Goal: Information Seeking & Learning: Find specific fact

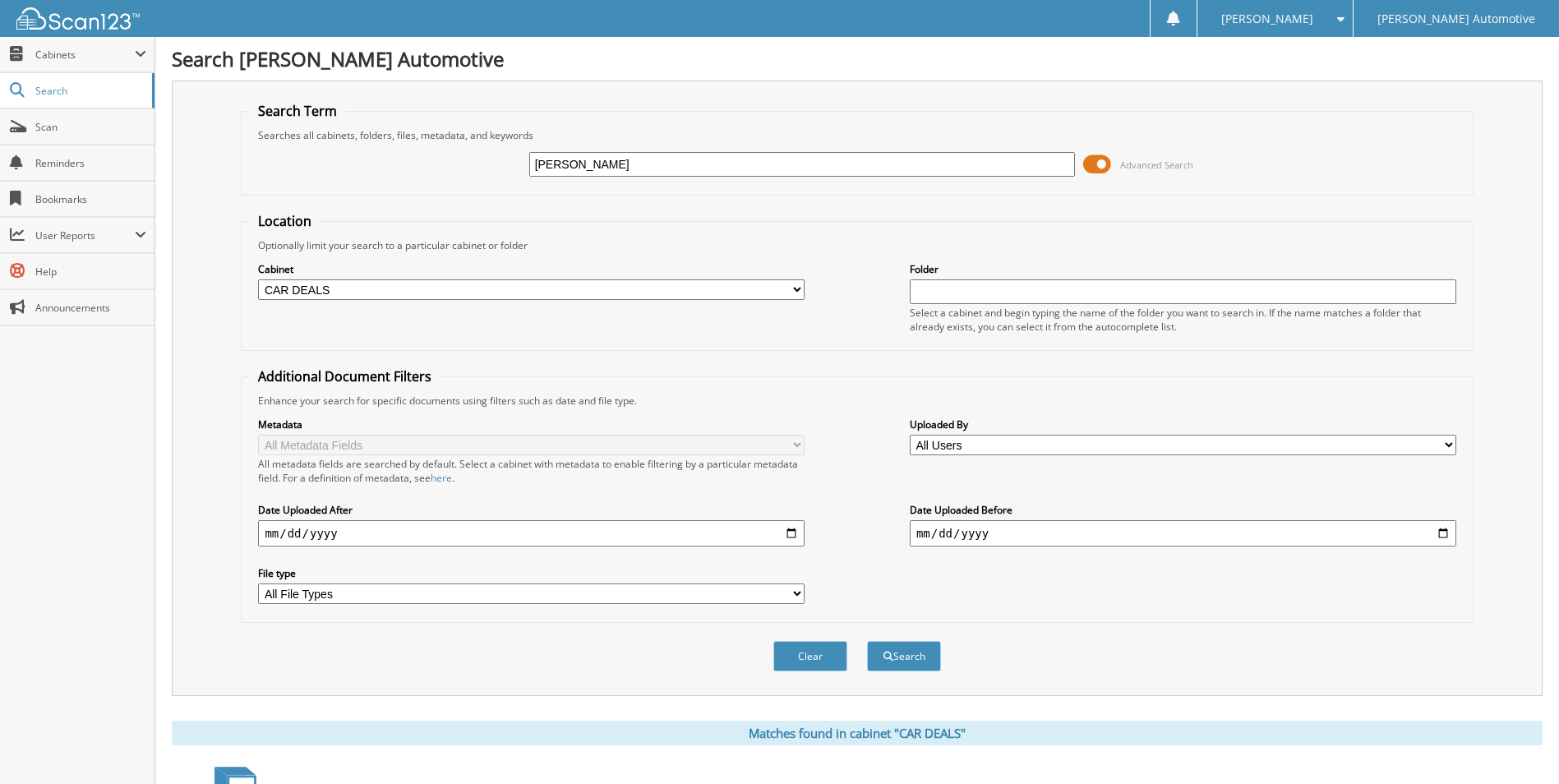
click at [655, 154] on input "robin minvielle" at bounding box center [802, 164] width 546 height 25
click at [71, 92] on span "Search" at bounding box center [90, 90] width 109 height 14
click at [633, 165] on input "robin minvielle" at bounding box center [802, 164] width 546 height 25
click at [632, 164] on input "robin minvielle" at bounding box center [802, 164] width 546 height 25
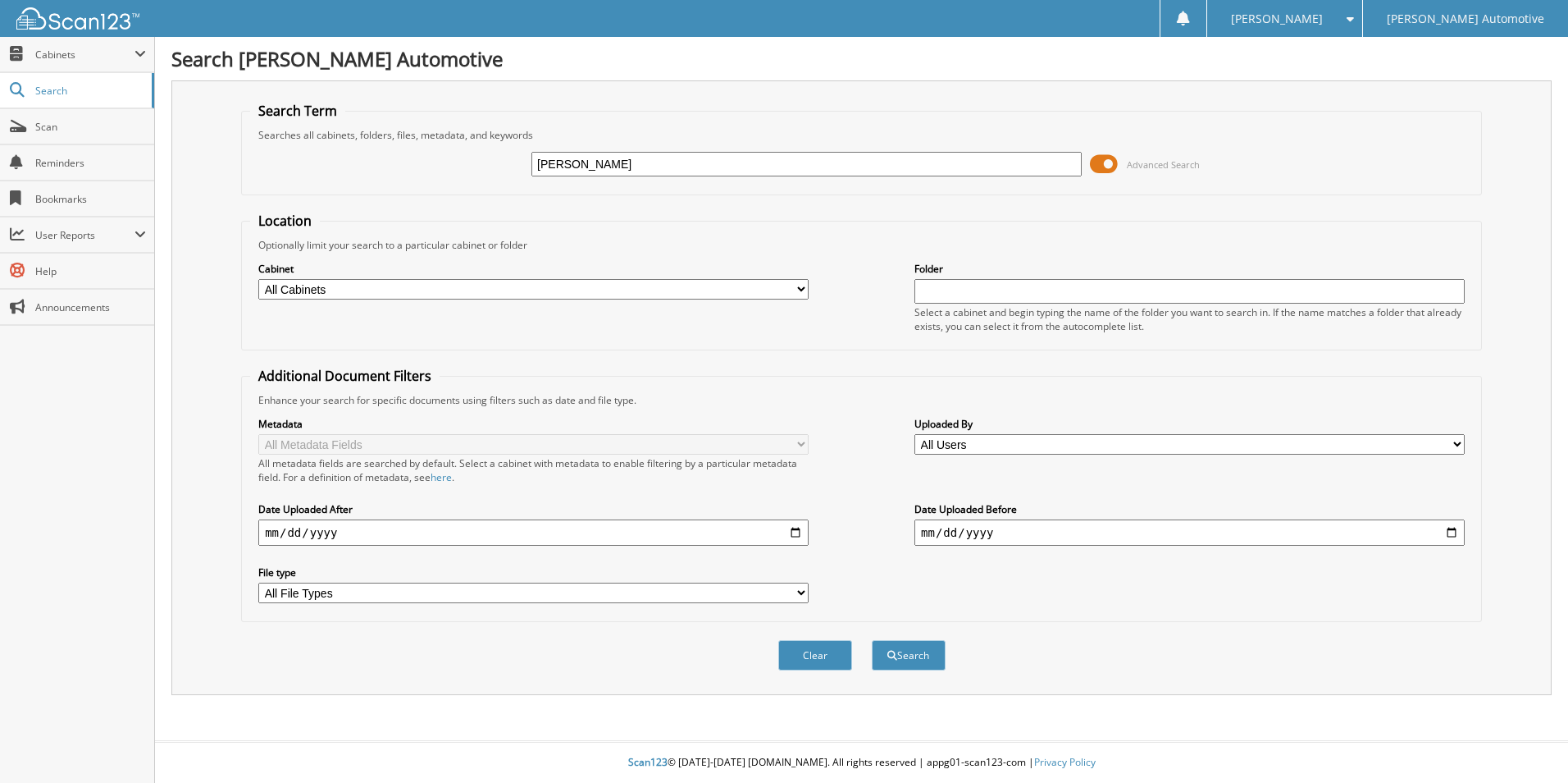
type input "[PERSON_NAME]"
click at [872, 640] on button "Search" at bounding box center [909, 654] width 74 height 30
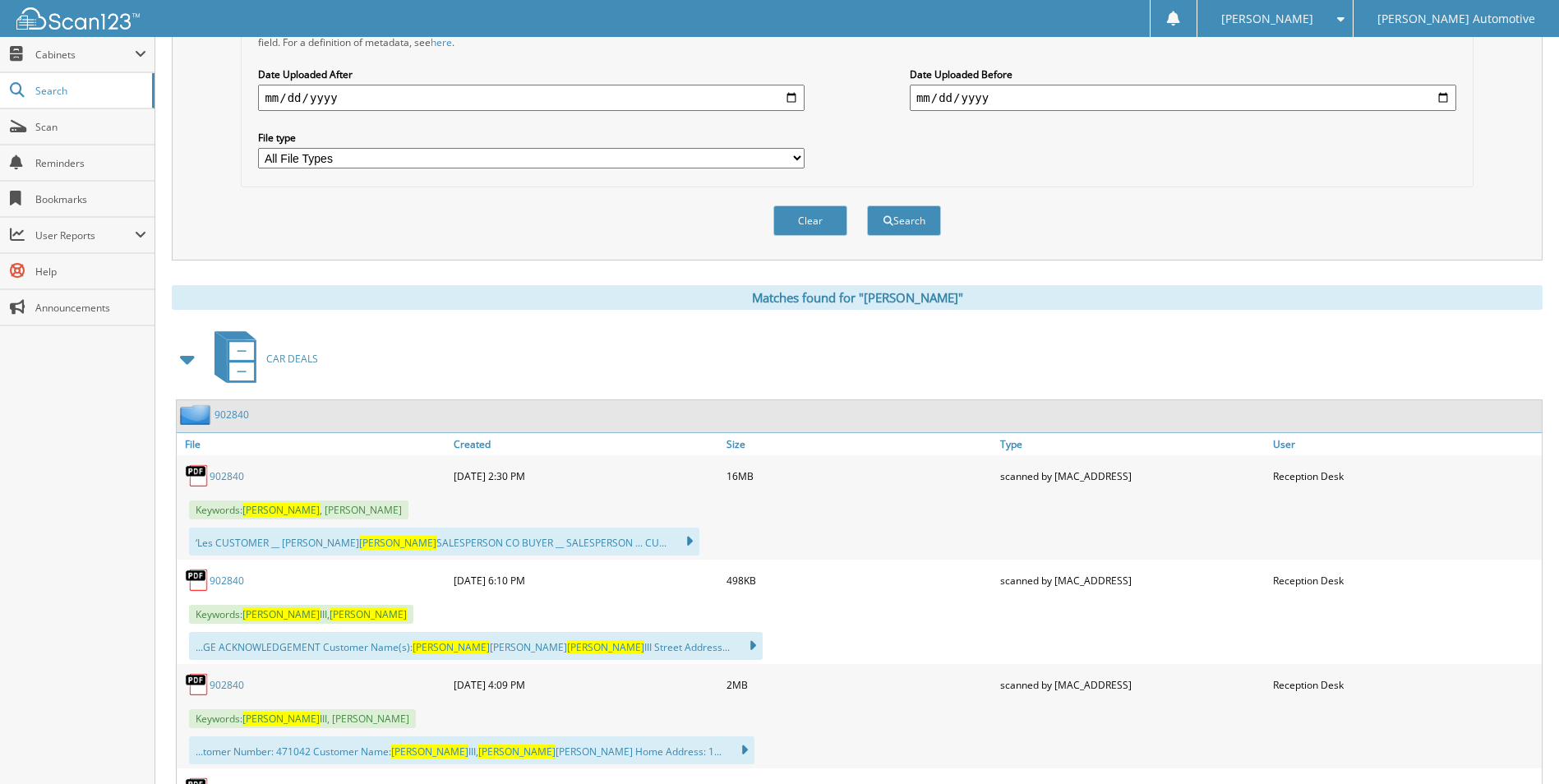
scroll to position [575, 0]
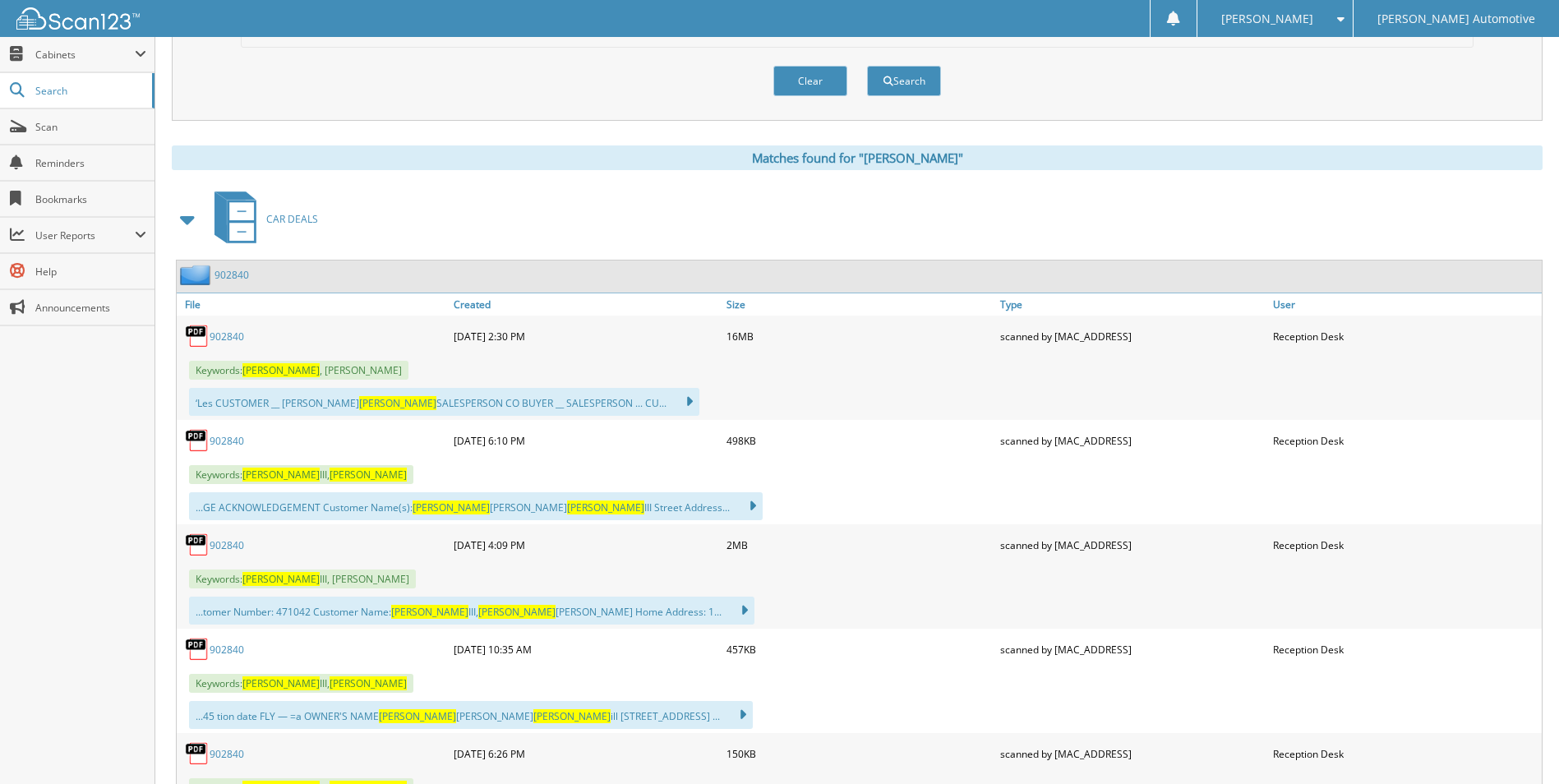
click at [213, 537] on div "902840" at bounding box center [313, 545] width 273 height 33
click at [192, 542] on img at bounding box center [196, 545] width 25 height 25
click at [197, 542] on img at bounding box center [196, 545] width 25 height 25
click at [220, 546] on link "902840" at bounding box center [227, 545] width 35 height 14
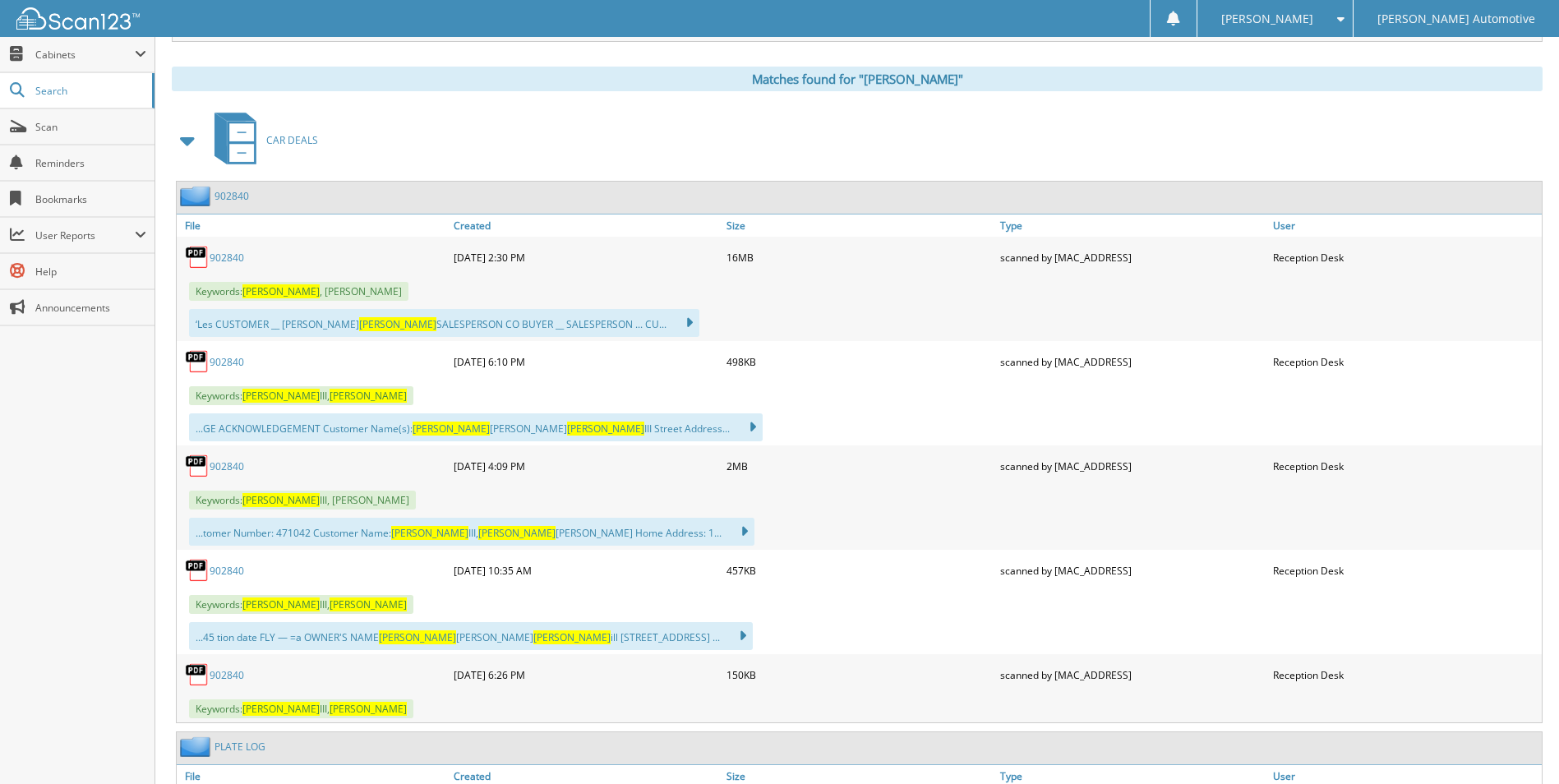
scroll to position [821, 0]
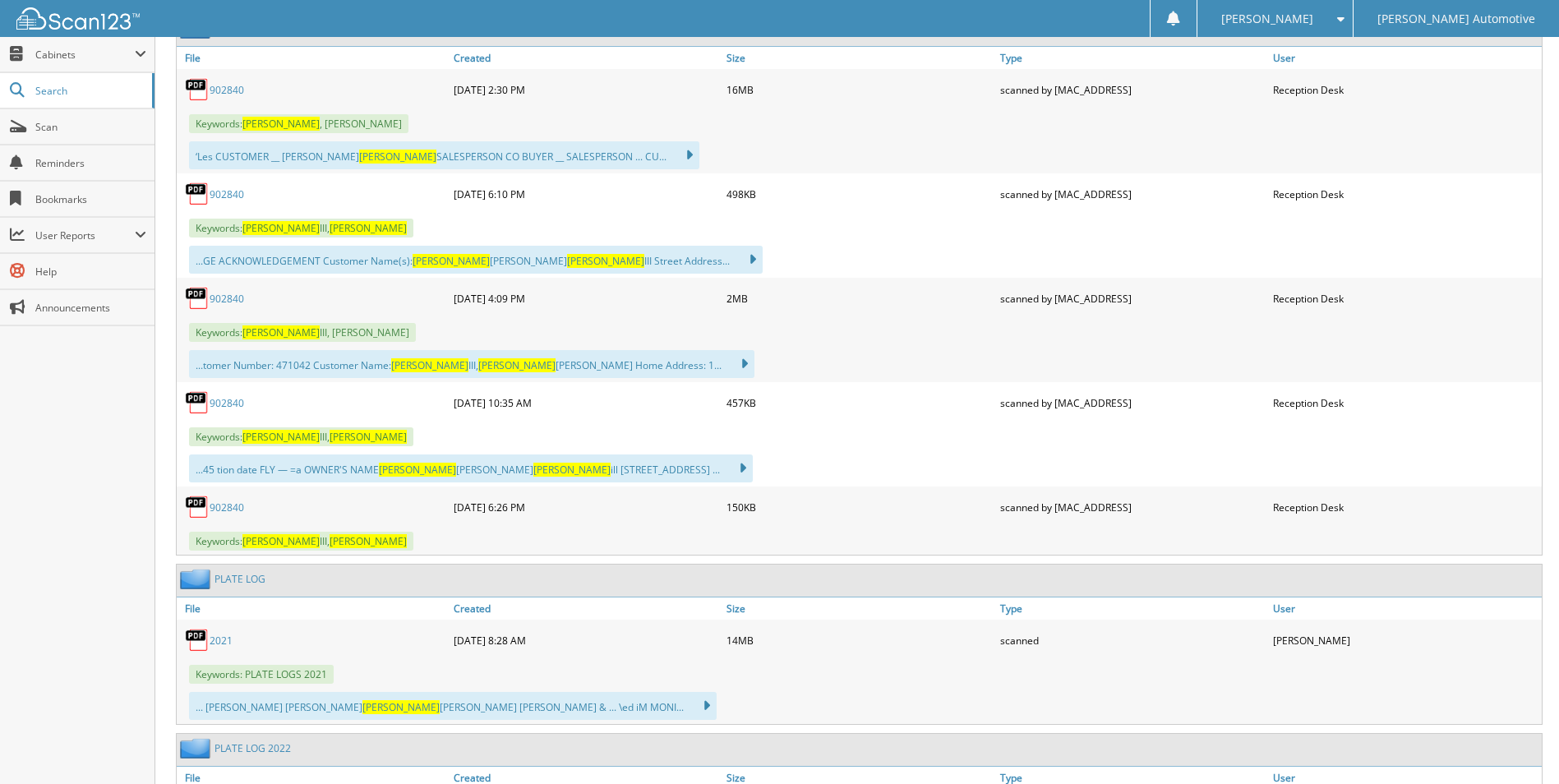
click at [232, 404] on link "902840" at bounding box center [227, 402] width 35 height 14
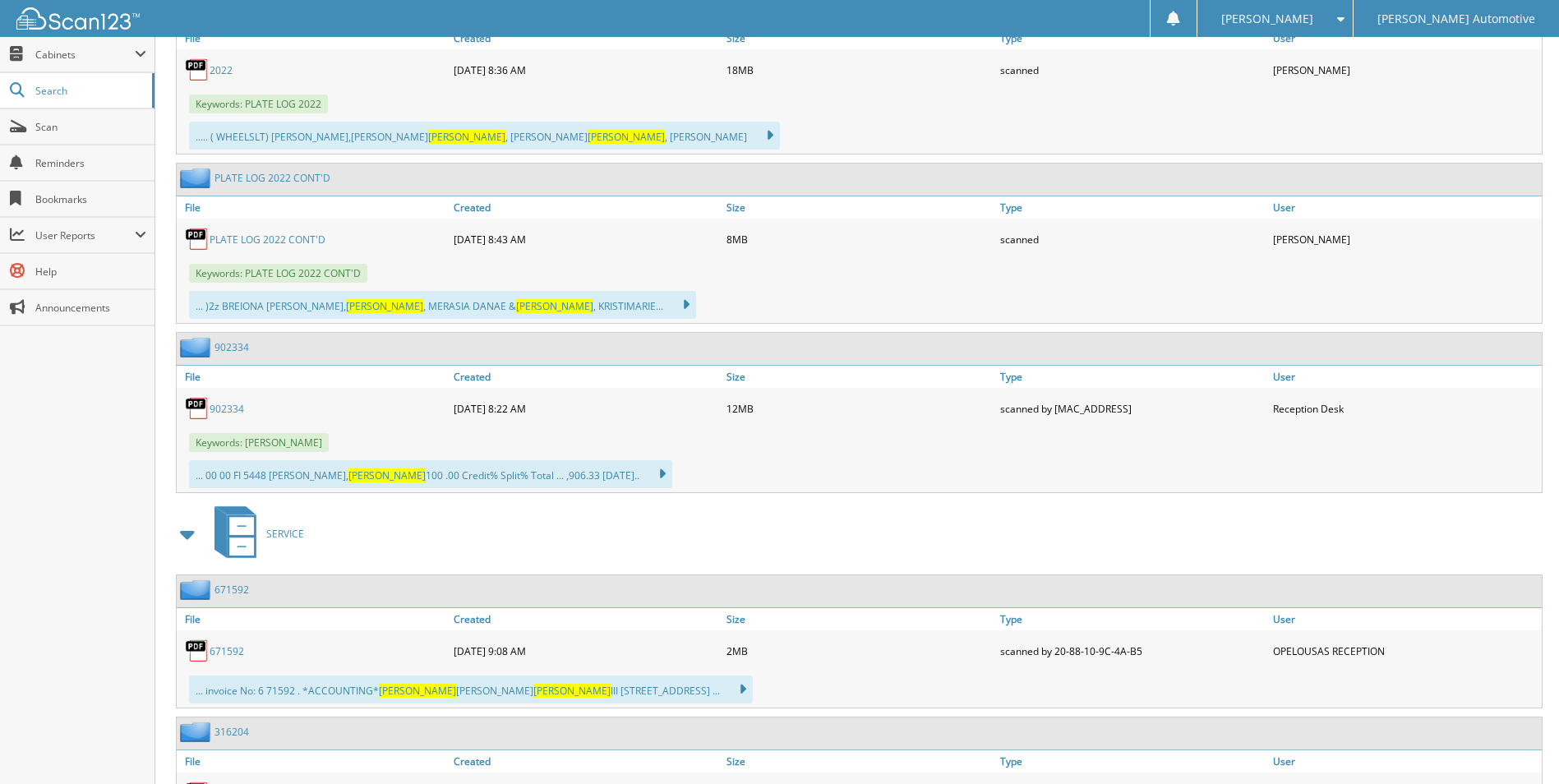
scroll to position [1644, 0]
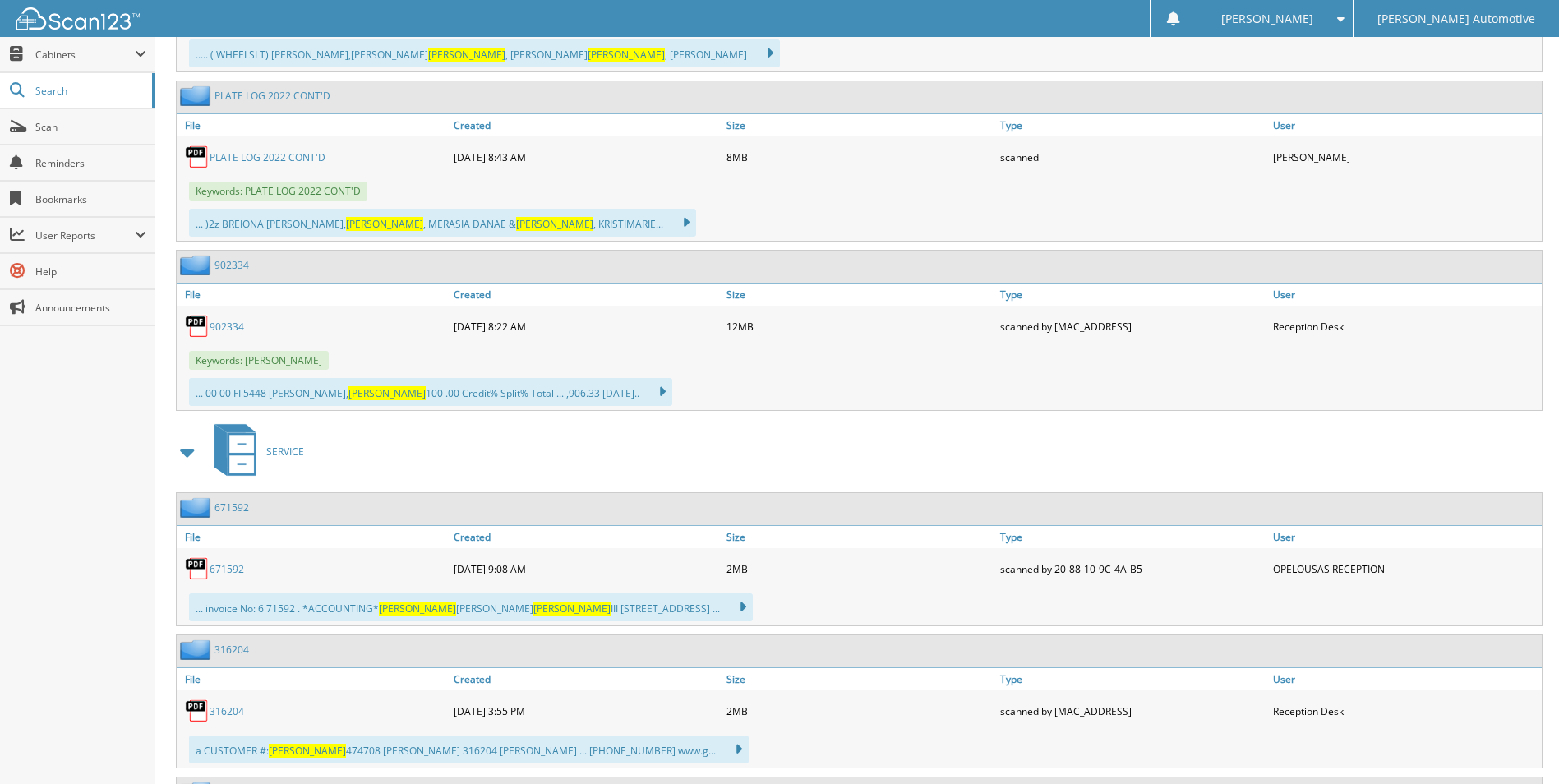
click at [220, 566] on link "671592" at bounding box center [227, 568] width 35 height 14
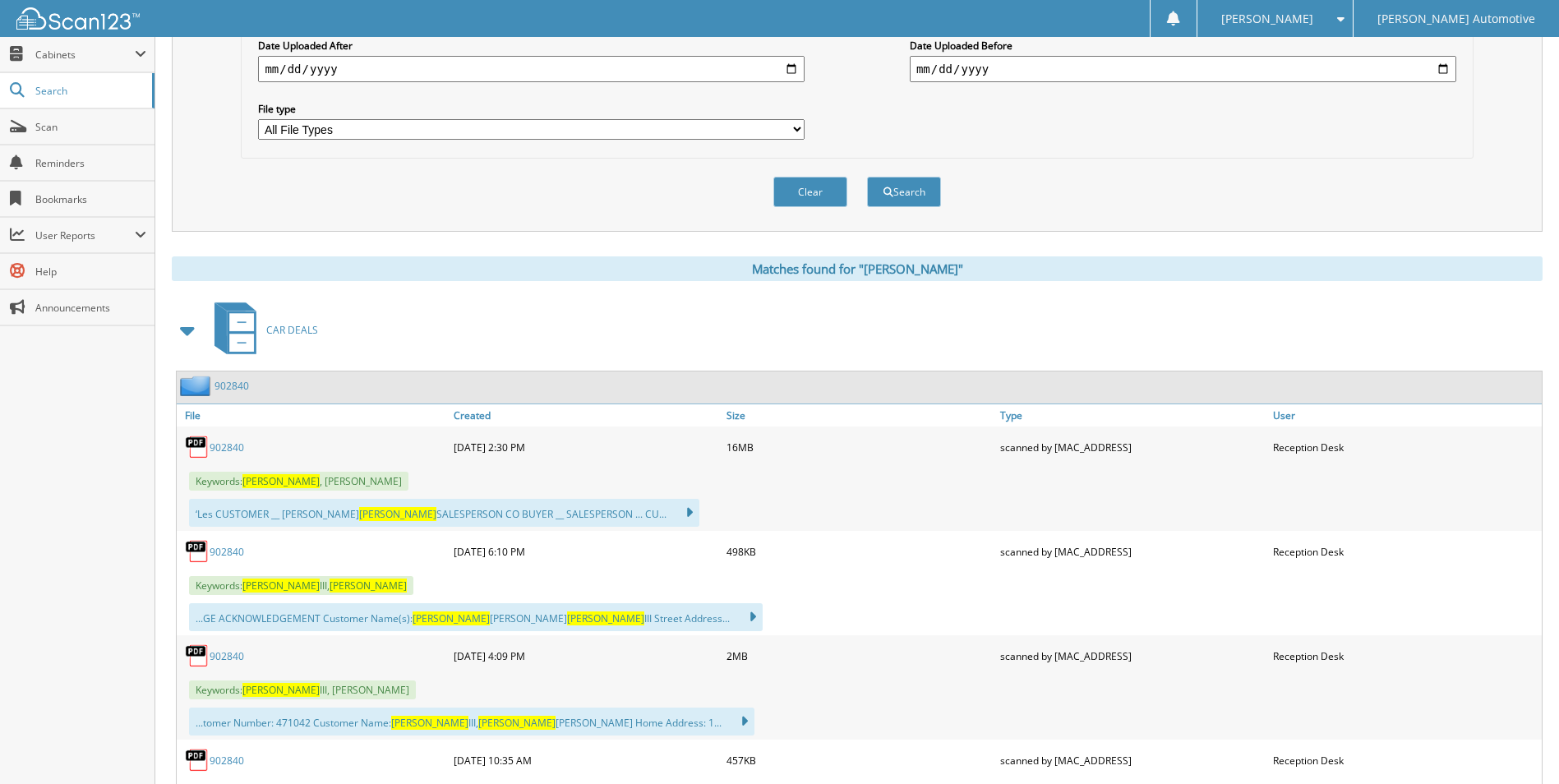
scroll to position [493, 0]
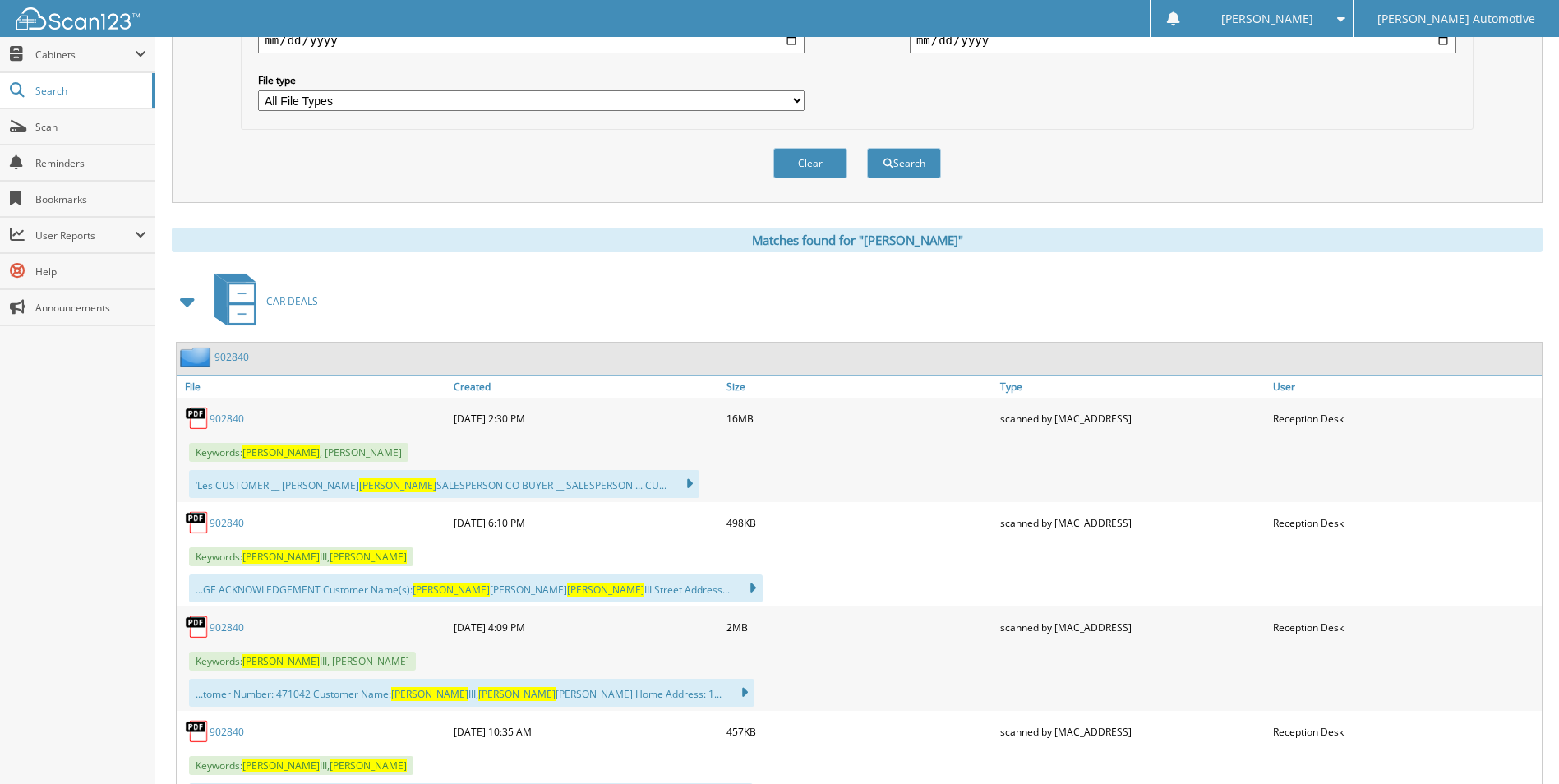
click at [221, 524] on link "902840" at bounding box center [227, 523] width 35 height 14
click at [218, 522] on link "902840" at bounding box center [227, 523] width 35 height 14
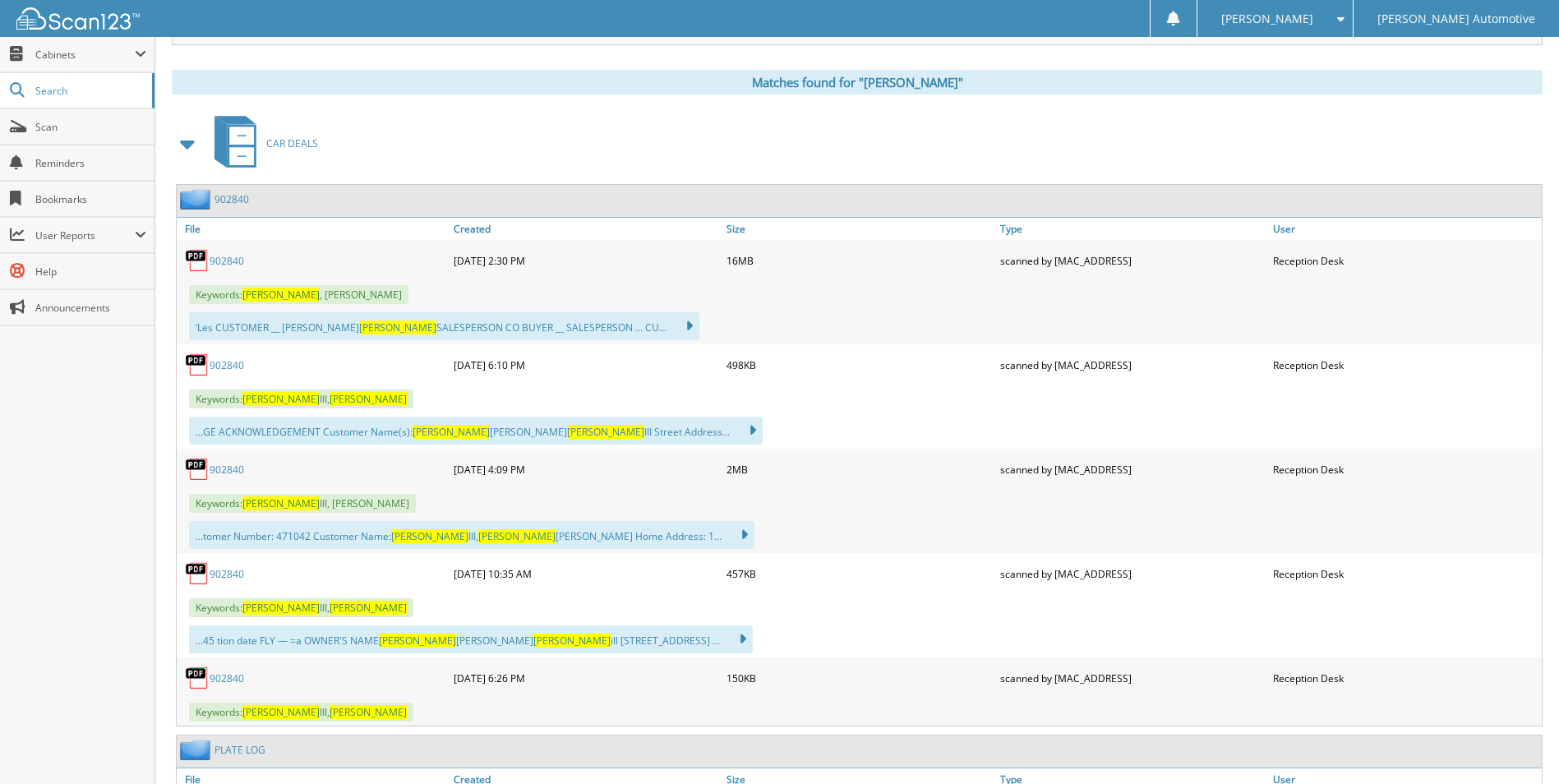
scroll to position [657, 0]
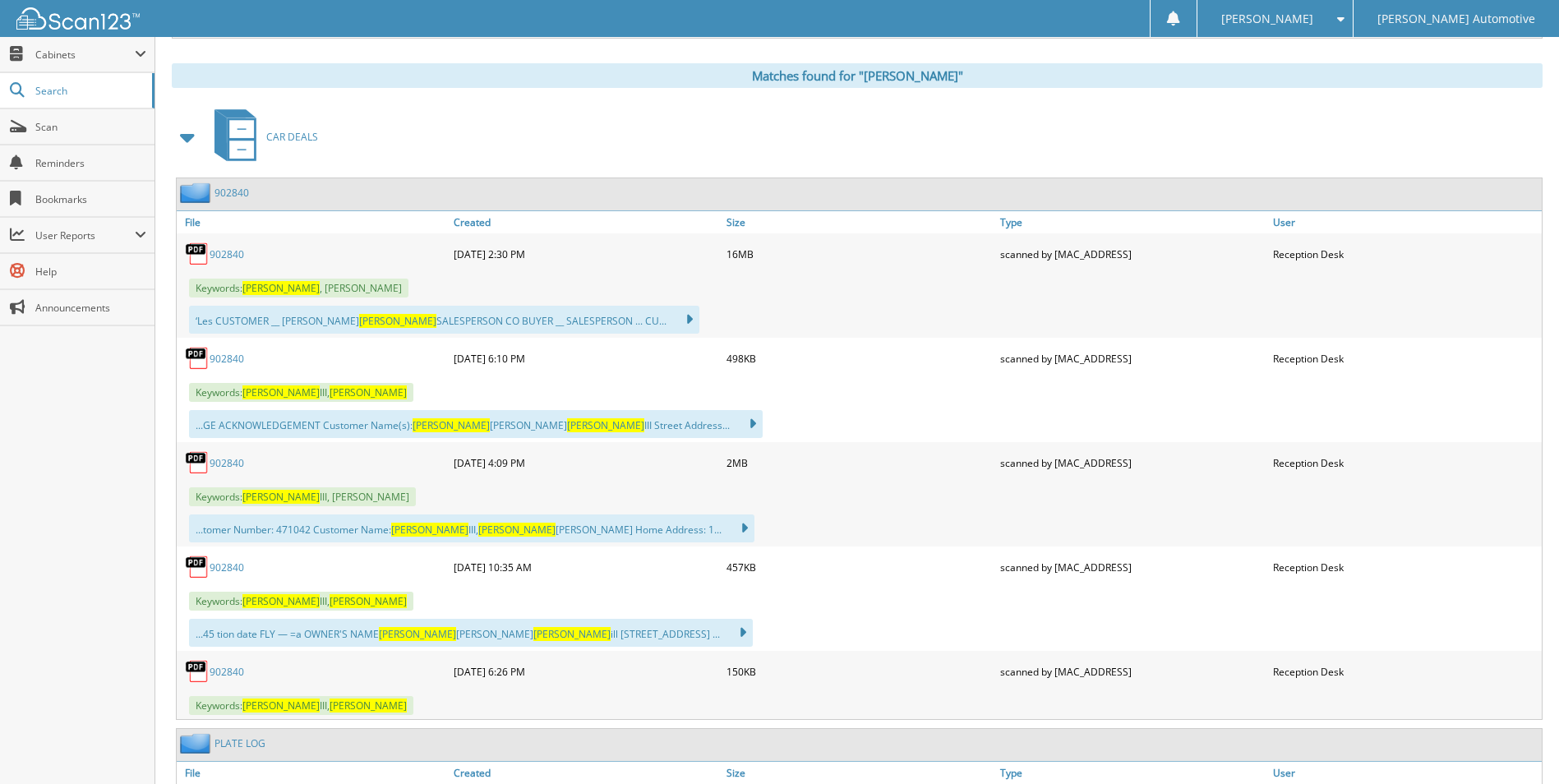
click at [217, 465] on link "902840" at bounding box center [227, 462] width 35 height 14
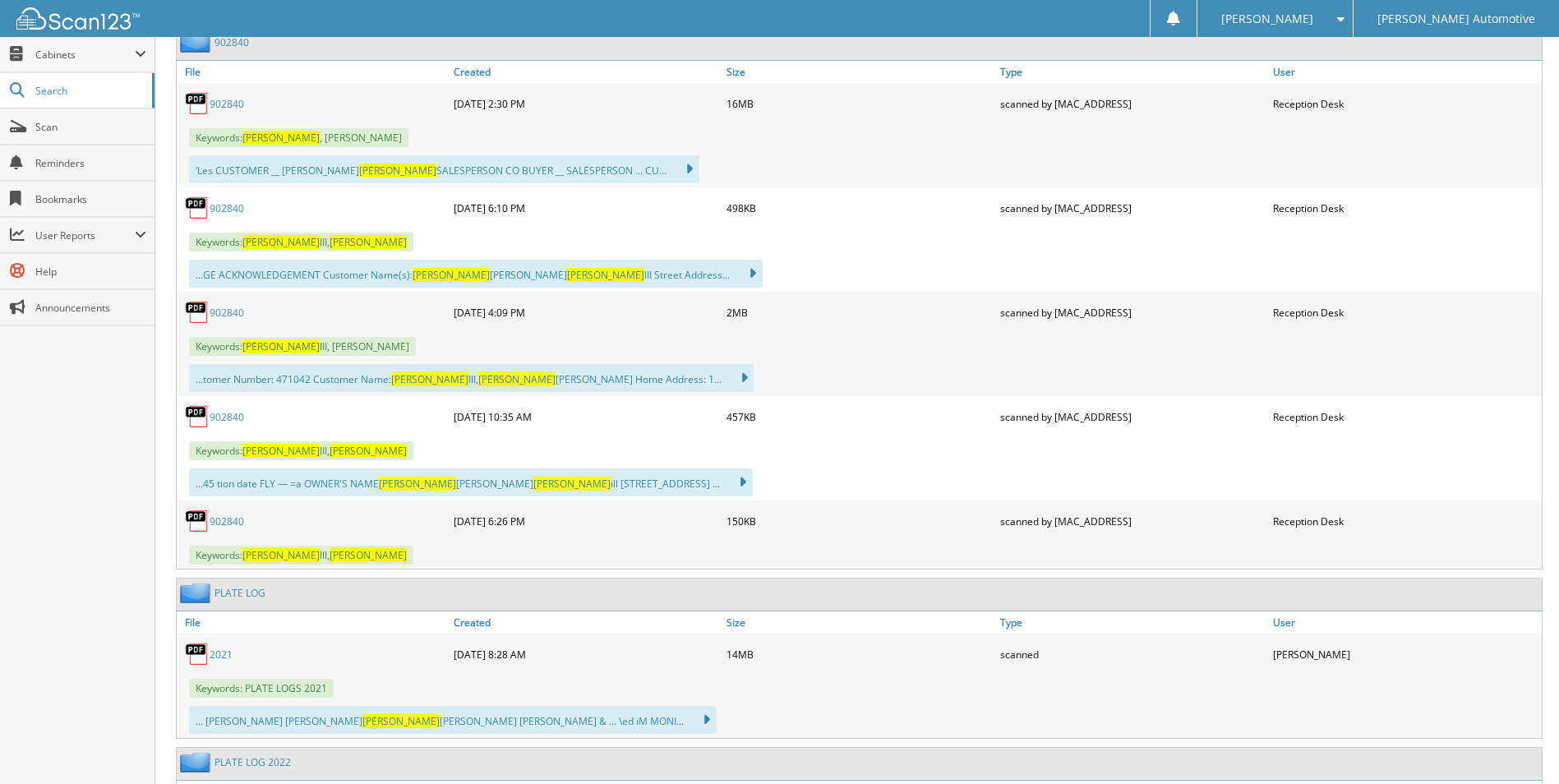
scroll to position [821, 0]
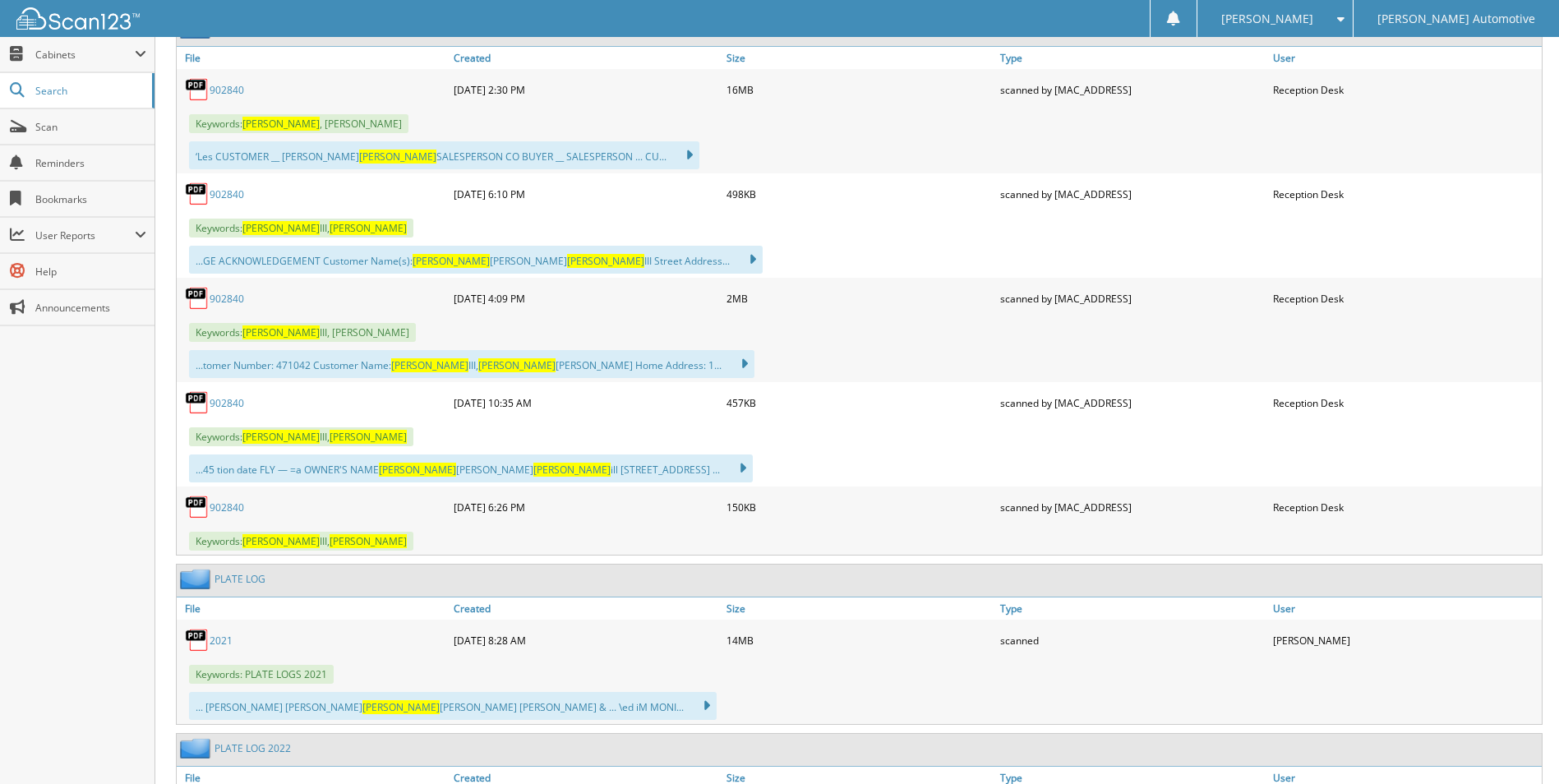
click at [218, 510] on link "902840" at bounding box center [227, 507] width 35 height 14
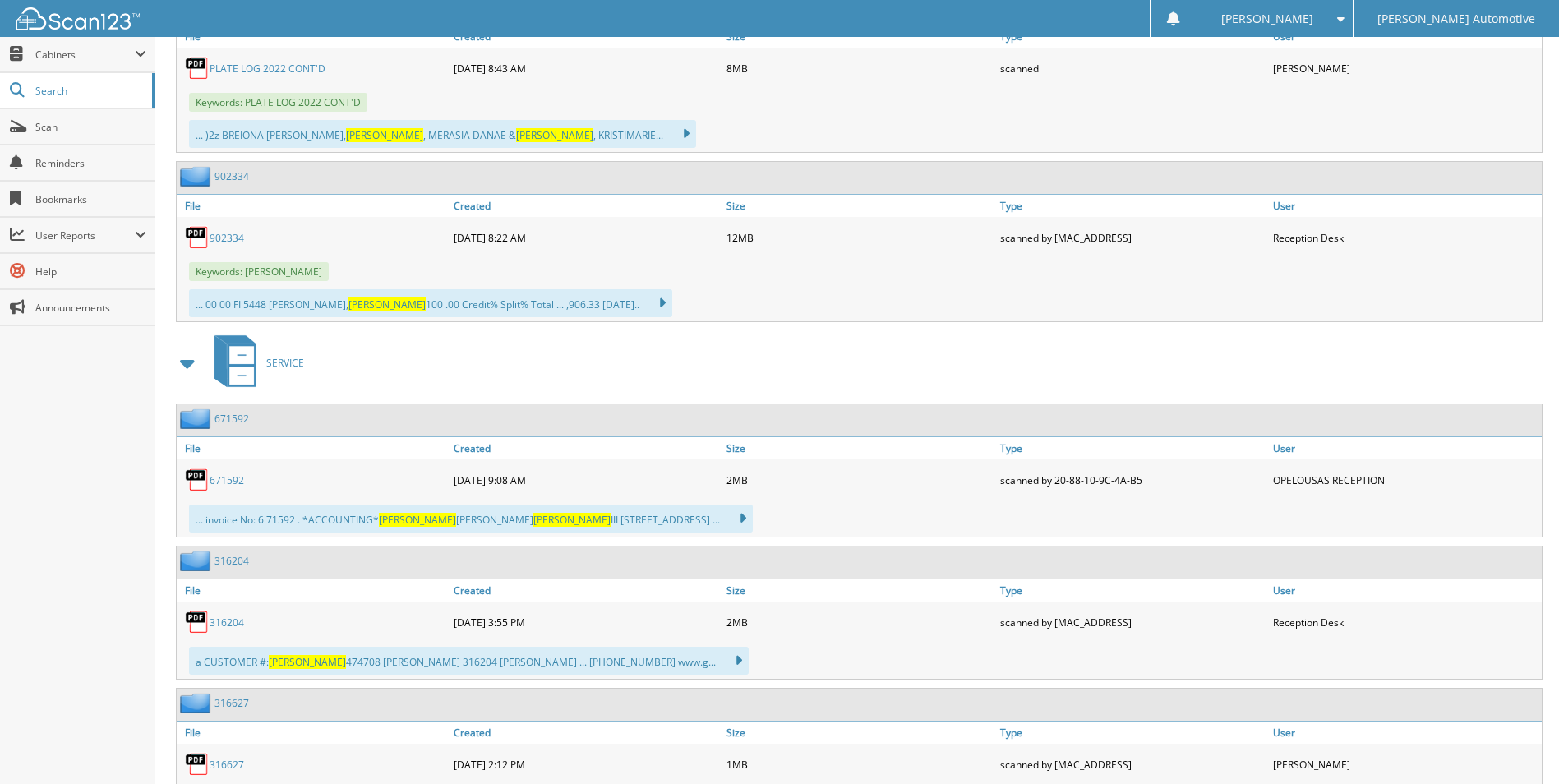
scroll to position [1890, 0]
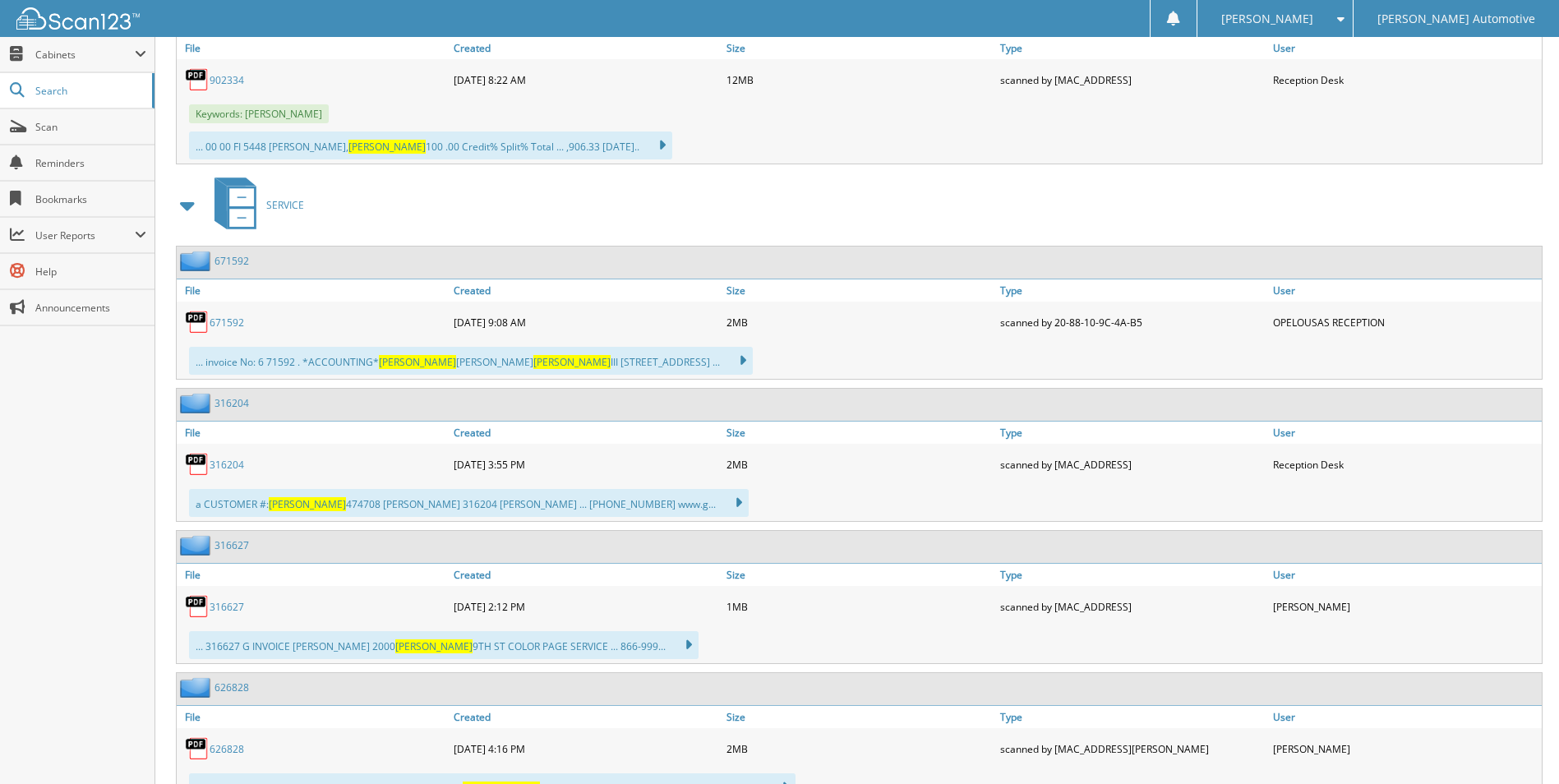
click at [232, 321] on link "671592" at bounding box center [227, 322] width 35 height 14
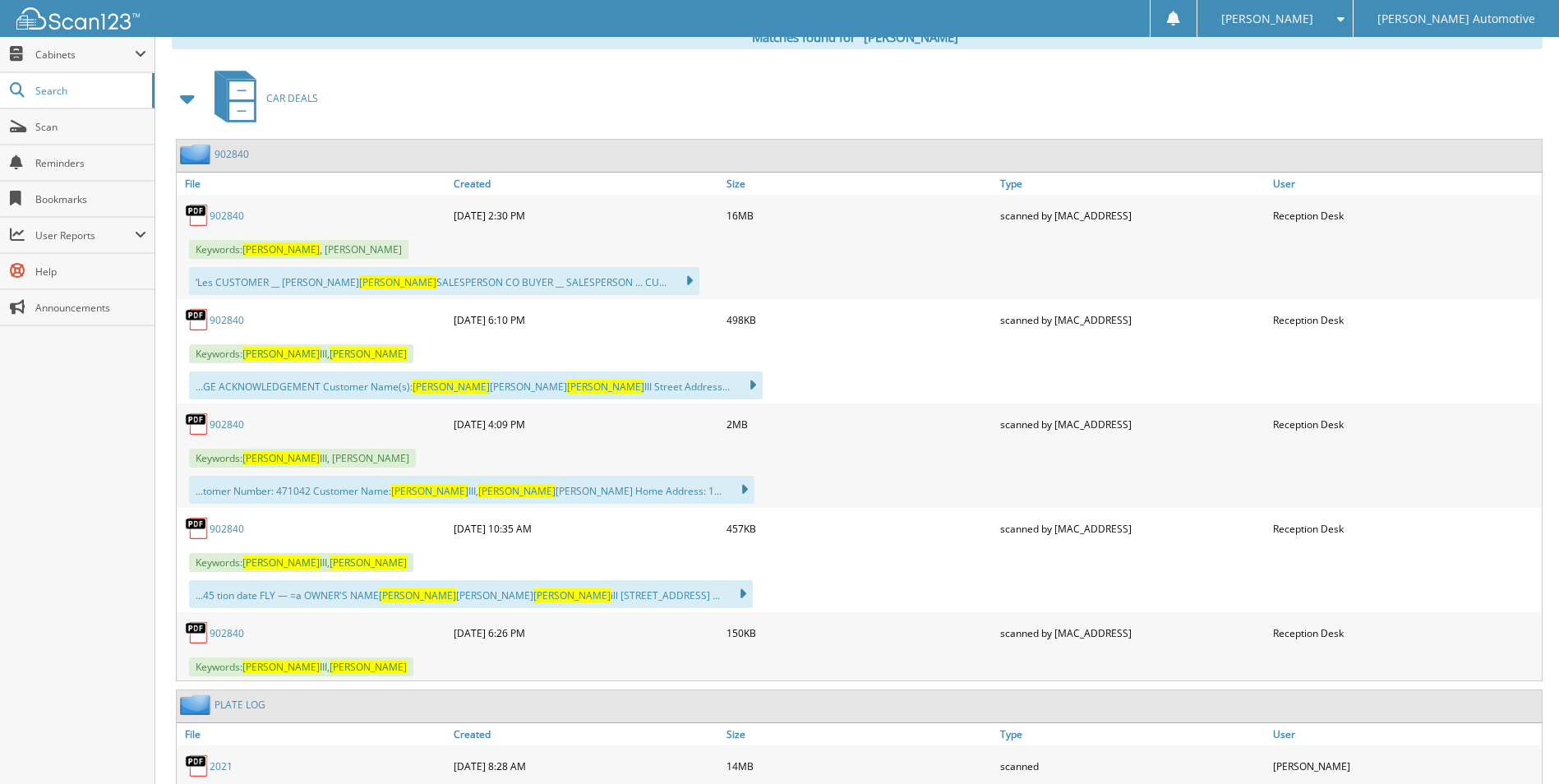
scroll to position [694, 0]
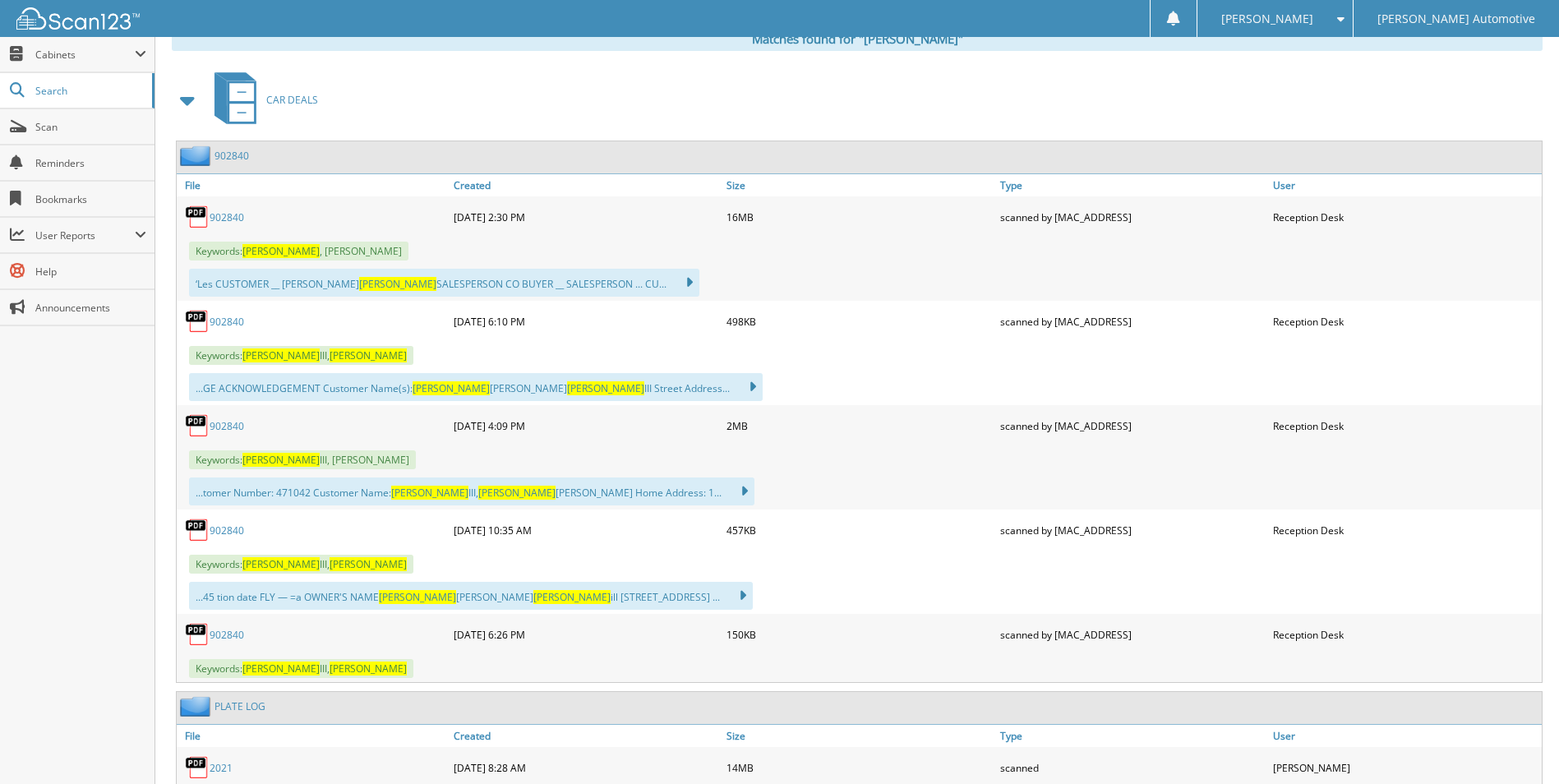
click at [237, 217] on link "902840" at bounding box center [227, 217] width 35 height 14
